Goal: Transaction & Acquisition: Purchase product/service

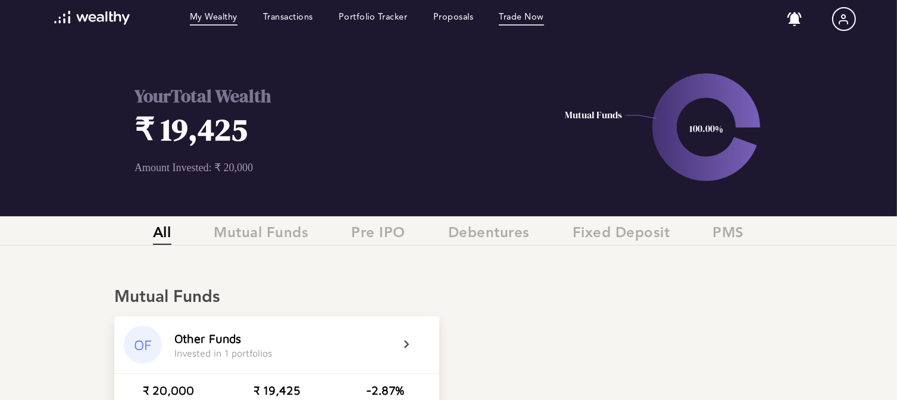
click at [523, 15] on link "Trade Now" at bounding box center [521, 18] width 45 height 13
click at [847, 21] on icon at bounding box center [843, 19] width 12 height 12
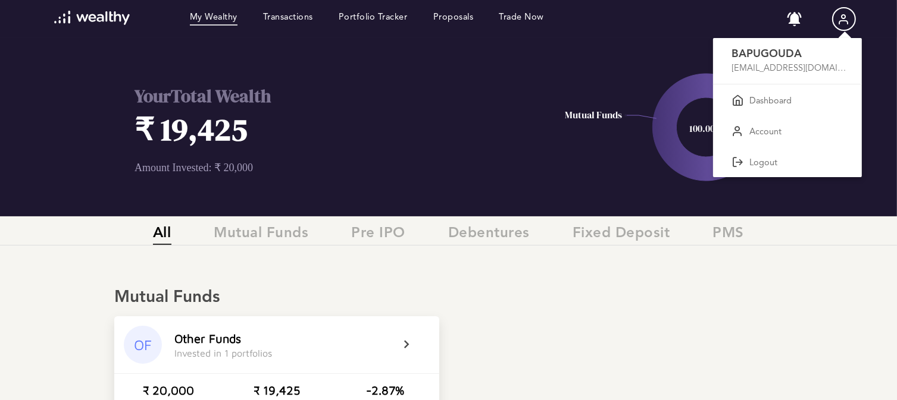
click at [519, 17] on div at bounding box center [448, 200] width 897 height 400
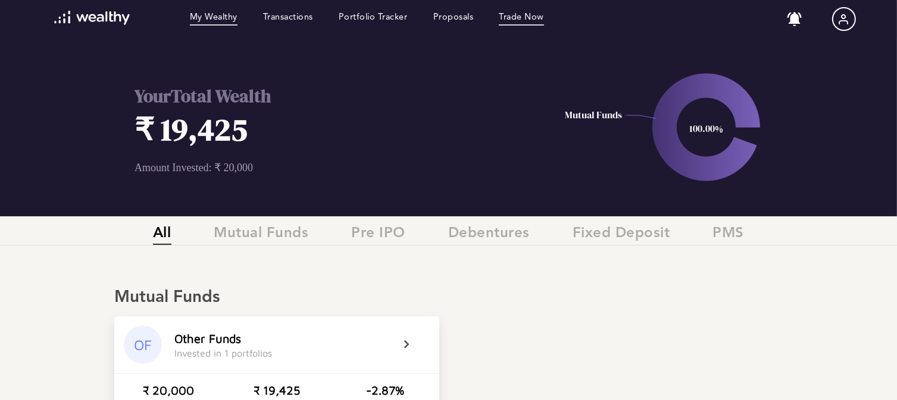
click at [519, 17] on link "Trade Now" at bounding box center [521, 18] width 45 height 13
